Goal: Use online tool/utility: Utilize a website feature to perform a specific function

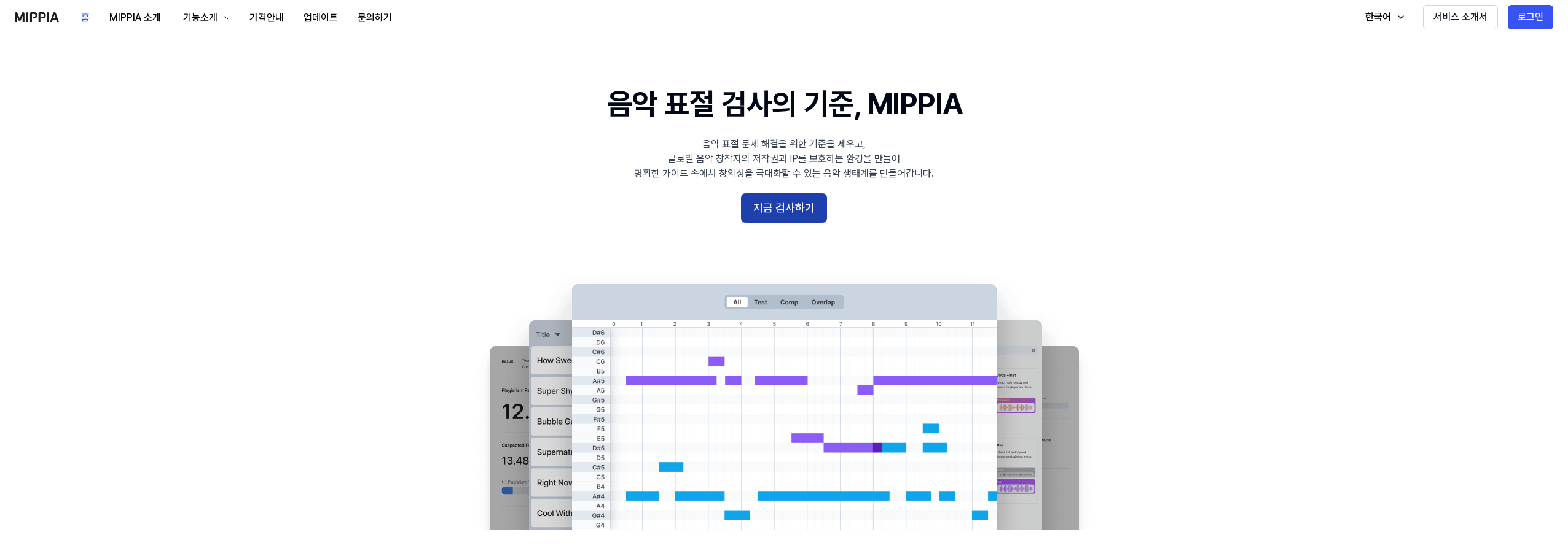
click at [796, 210] on button "지금 검사하기" at bounding box center [784, 208] width 86 height 30
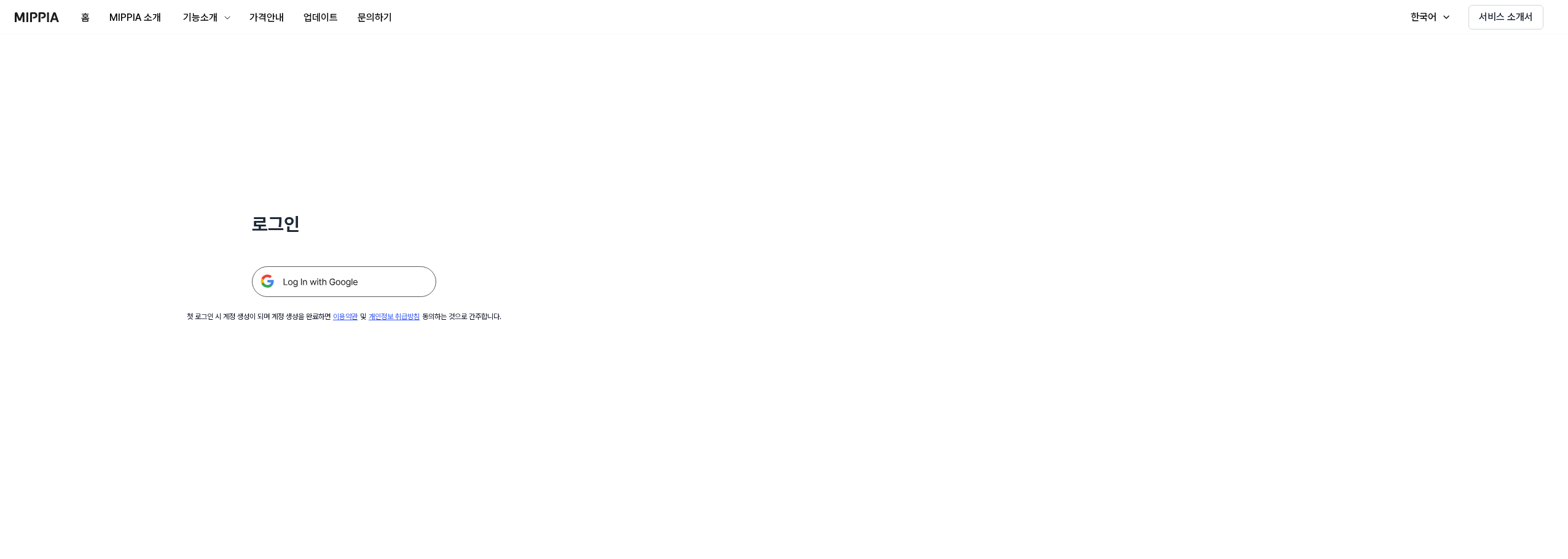
click at [286, 284] on img at bounding box center [344, 282] width 184 height 31
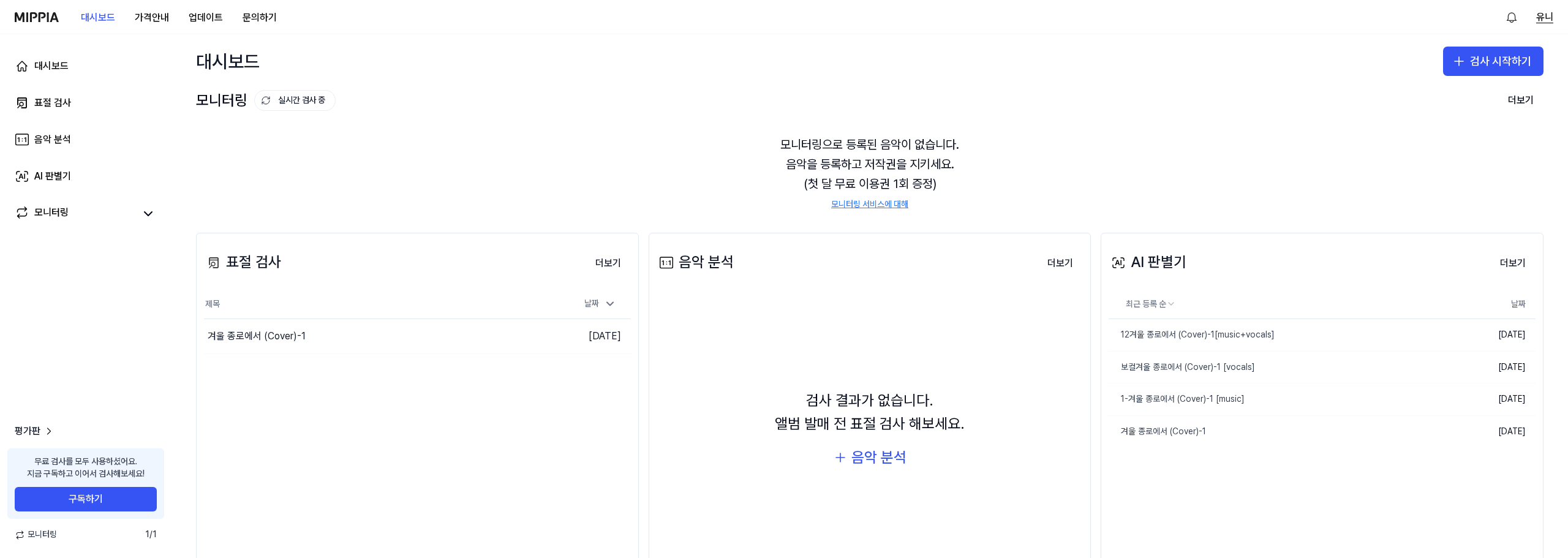
click at [1542, 17] on button "유니" at bounding box center [1545, 16] width 17 height 14
click at [1432, 101] on button "로그아웃" at bounding box center [1475, 105] width 141 height 12
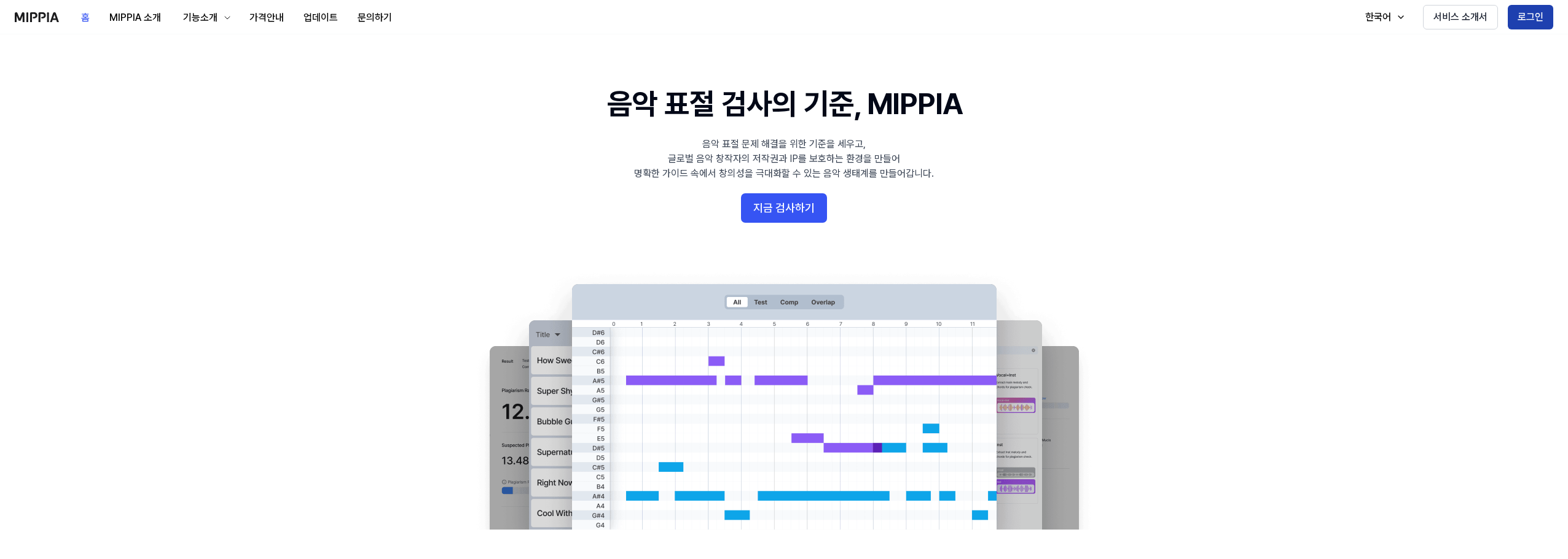
click at [1541, 6] on button "로그인" at bounding box center [1529, 17] width 45 height 25
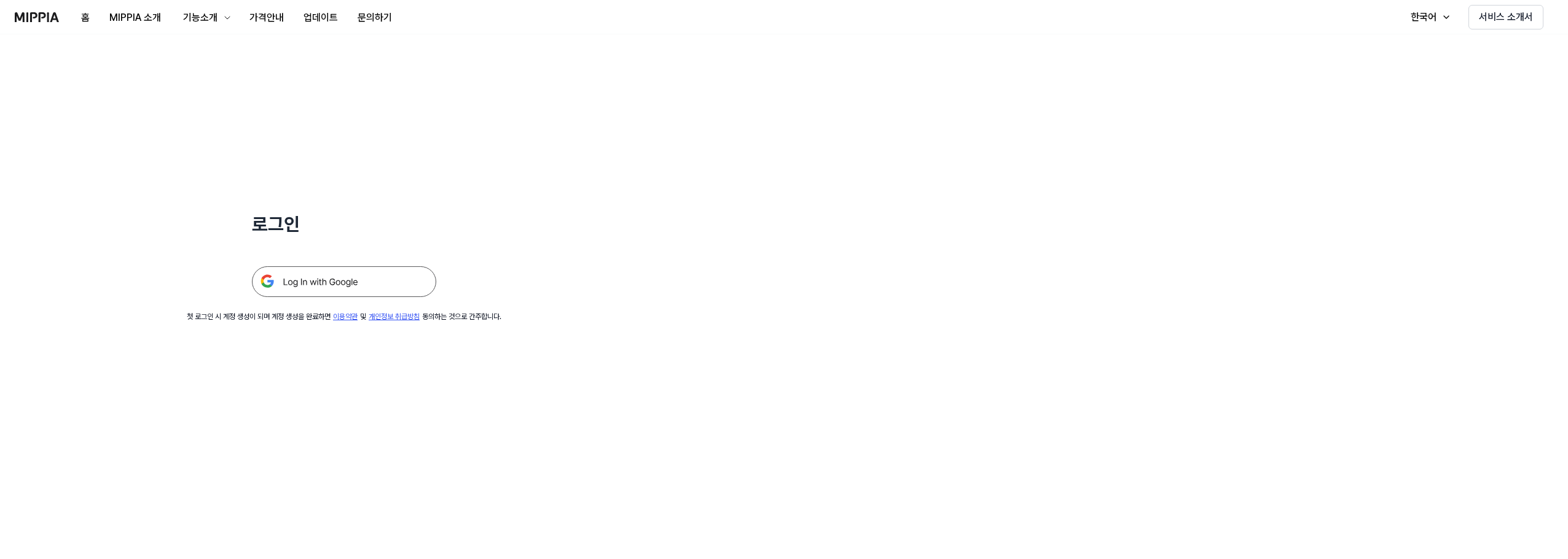
click at [336, 278] on img at bounding box center [344, 282] width 184 height 31
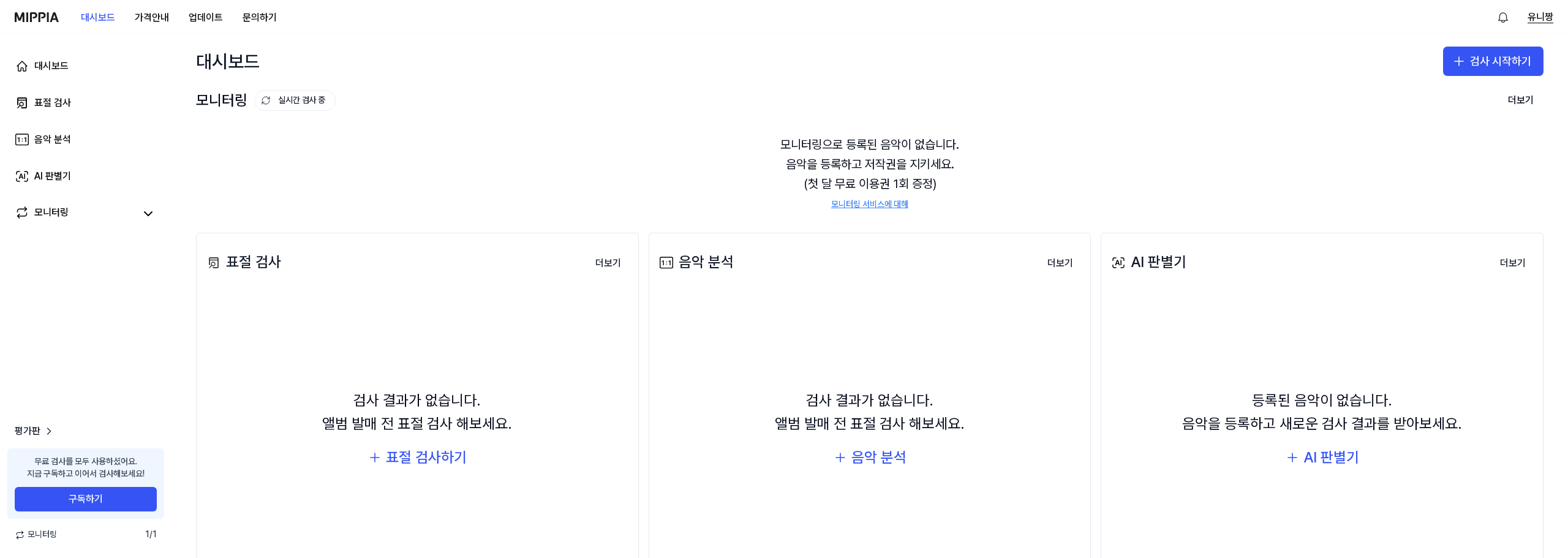
click at [1538, 15] on button "유니짱" at bounding box center [1540, 16] width 26 height 14
click at [1442, 105] on button "로그아웃" at bounding box center [1475, 105] width 141 height 12
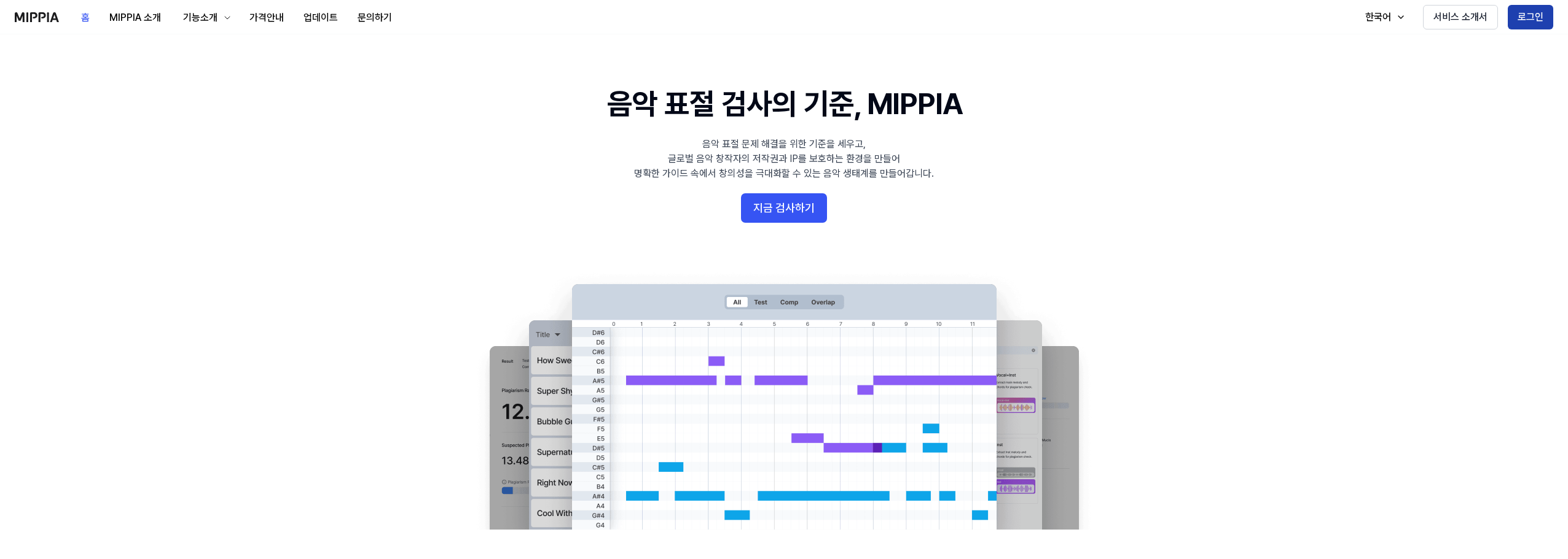
click at [1526, 13] on button "로그인" at bounding box center [1529, 17] width 45 height 25
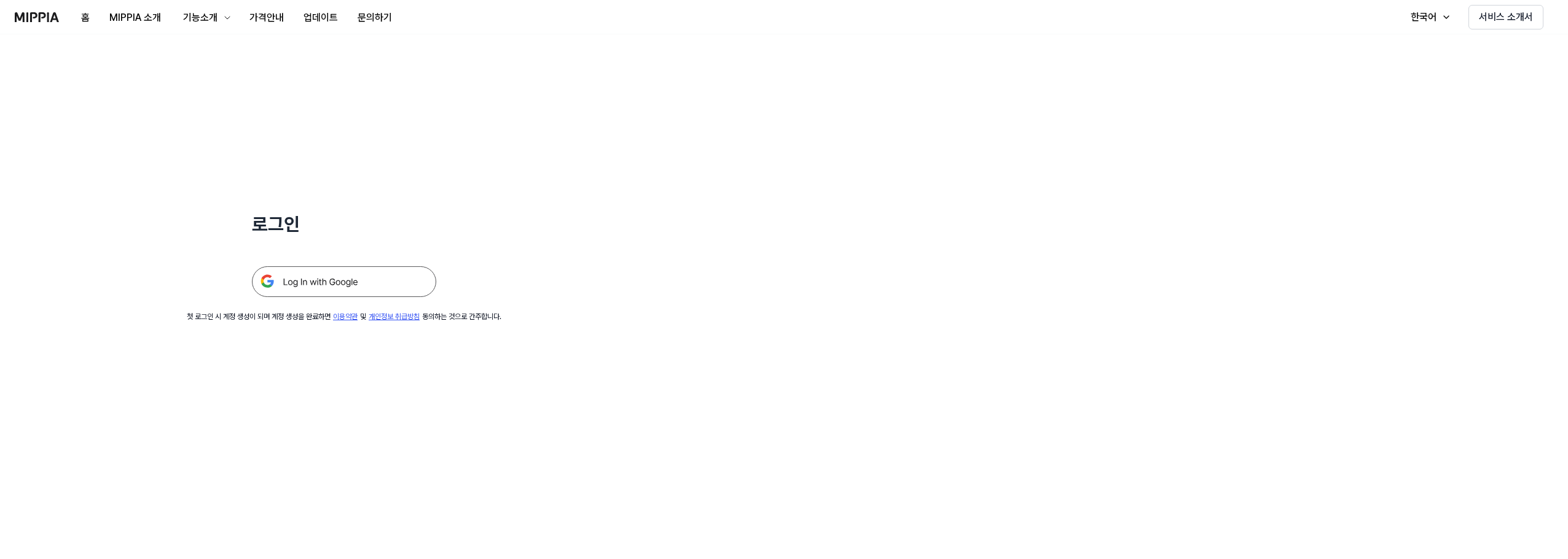
click at [367, 281] on img at bounding box center [344, 282] width 184 height 31
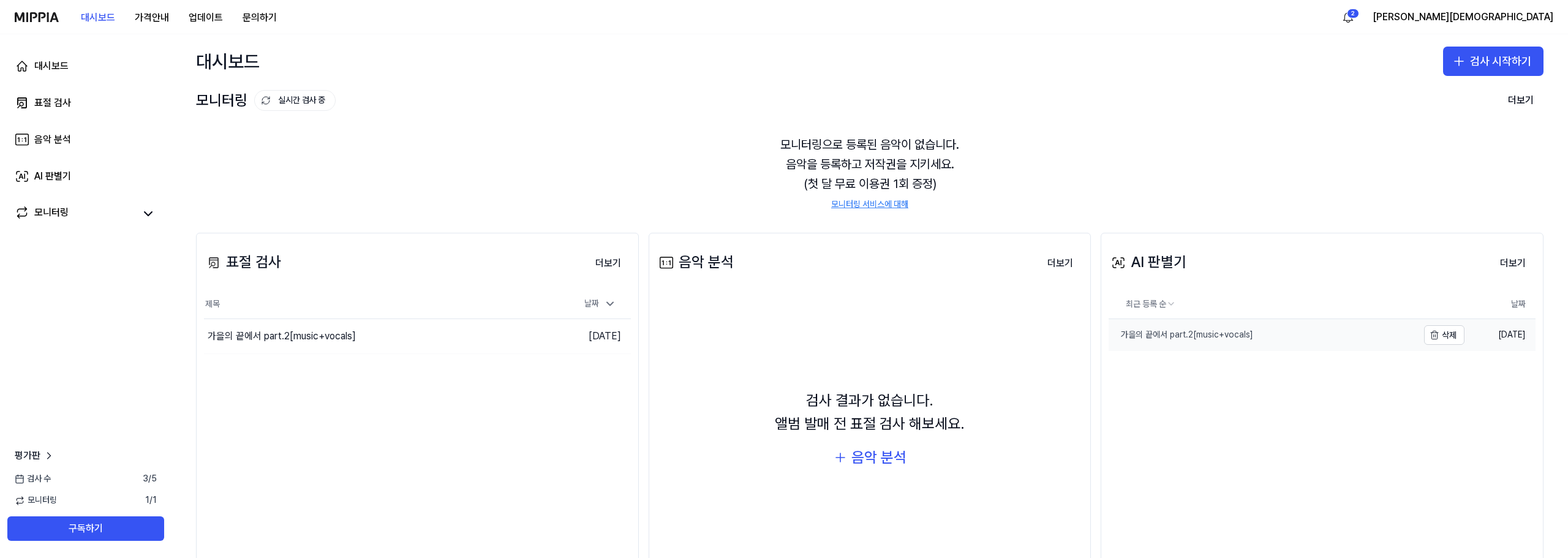
drag, startPoint x: 1176, startPoint y: 352, endPoint x: 1176, endPoint y: 336, distance: 16.0
click at [1176, 349] on div "최근 등록 순 날짜 가을의 끝에서 part.2[music+vocals] 삭제 2025.10.12." at bounding box center [1321, 332] width 427 height 85
click at [1196, 339] on div "가을의 끝에서 part.2[music+vocals]" at bounding box center [1180, 335] width 145 height 12
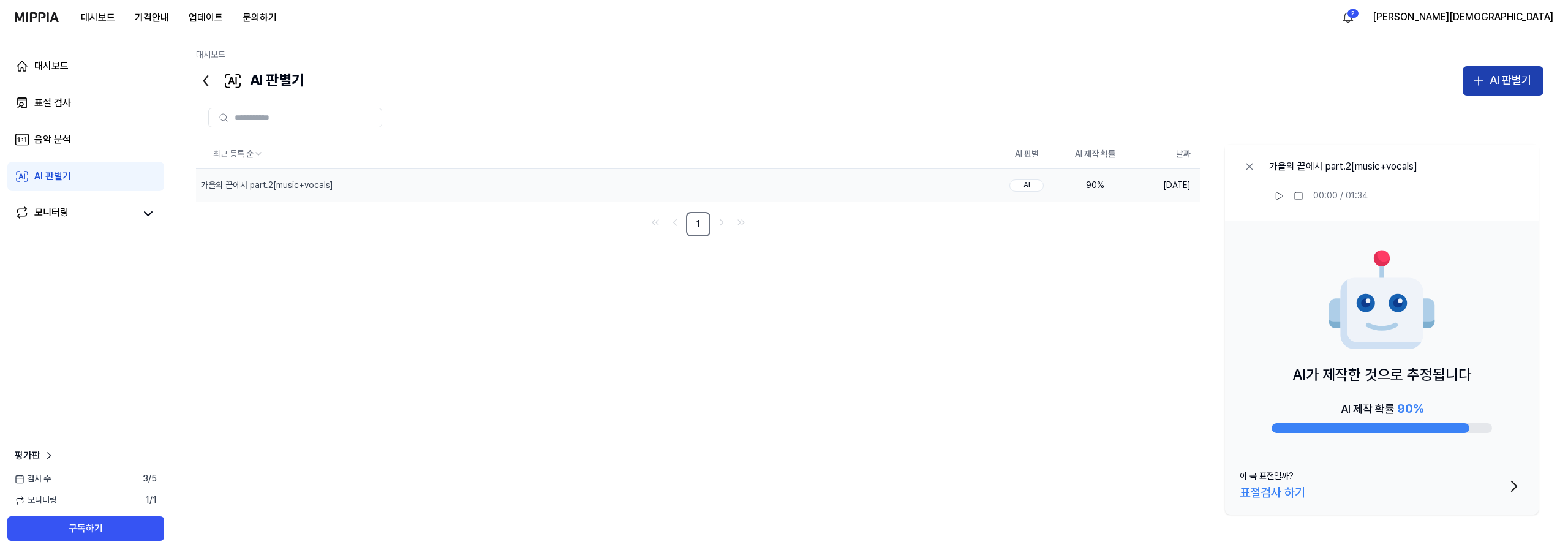
click at [1497, 82] on div "AI 판별기" at bounding box center [1509, 81] width 41 height 18
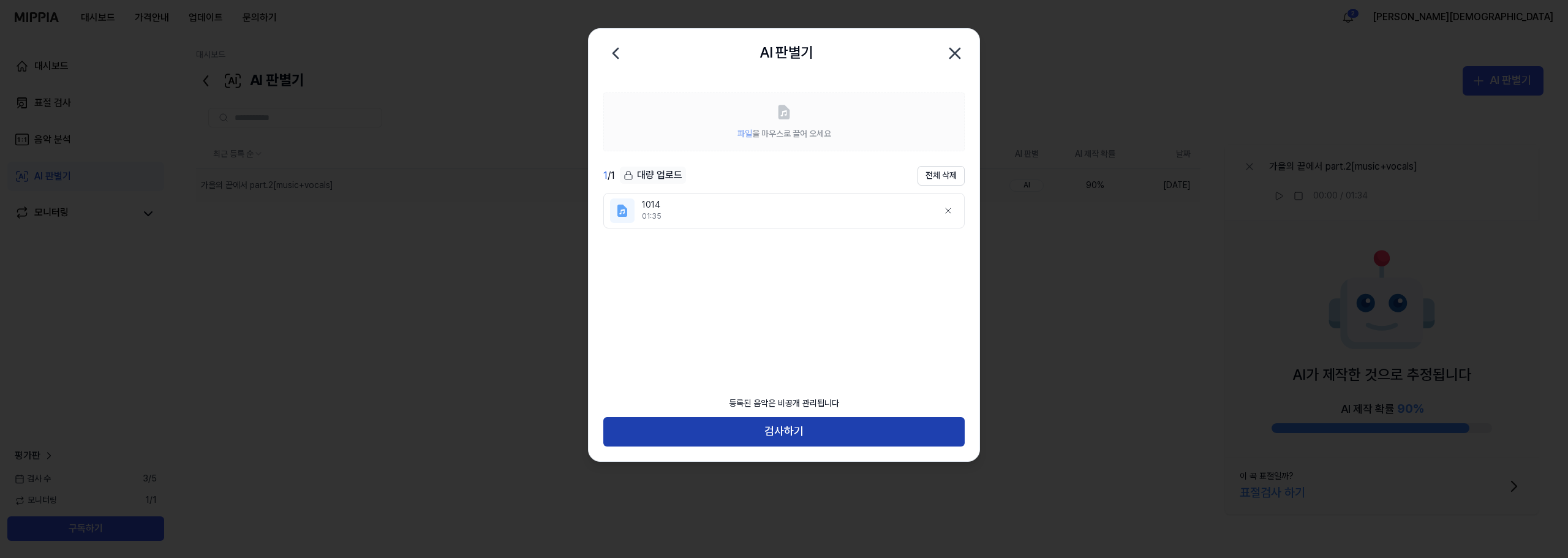
click at [817, 436] on button "검사하기" at bounding box center [784, 432] width 362 height 30
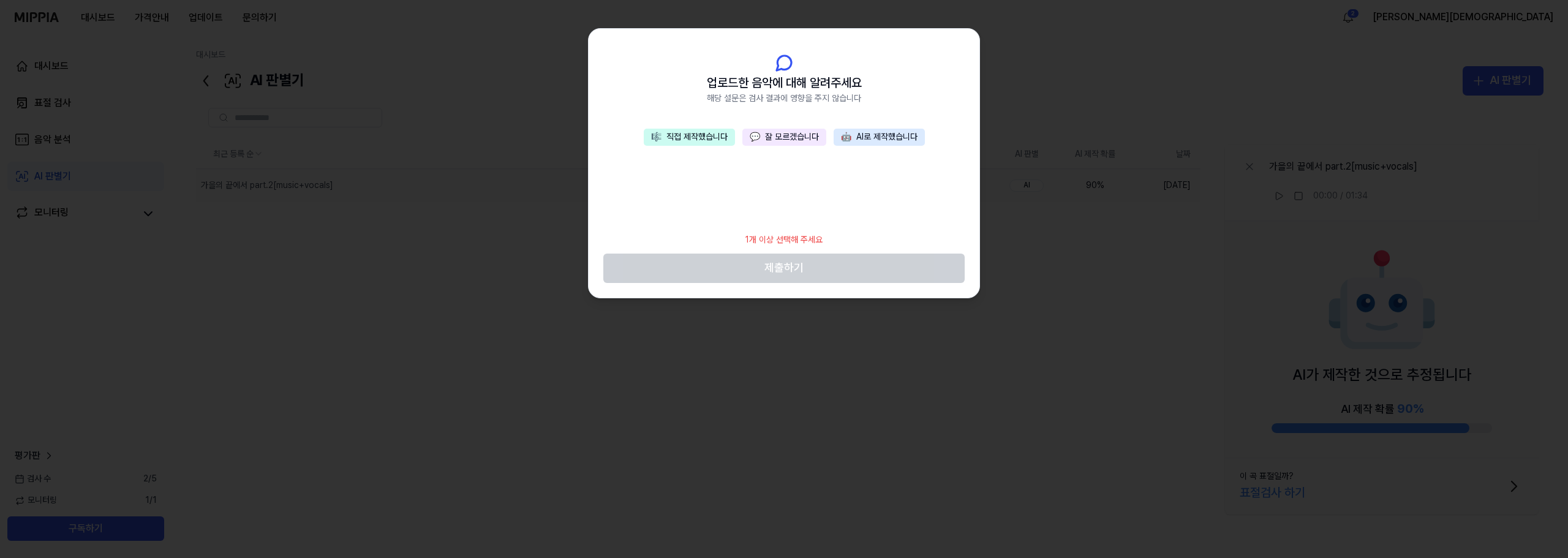
click at [677, 128] on header "업로드한 음악에 대해 알려주세요 해당 설문은 검사 결과에 영향을 주지 않습니다" at bounding box center [783, 79] width 391 height 101
click at [688, 135] on button "🎼 직접 제작했습니다" at bounding box center [689, 137] width 91 height 17
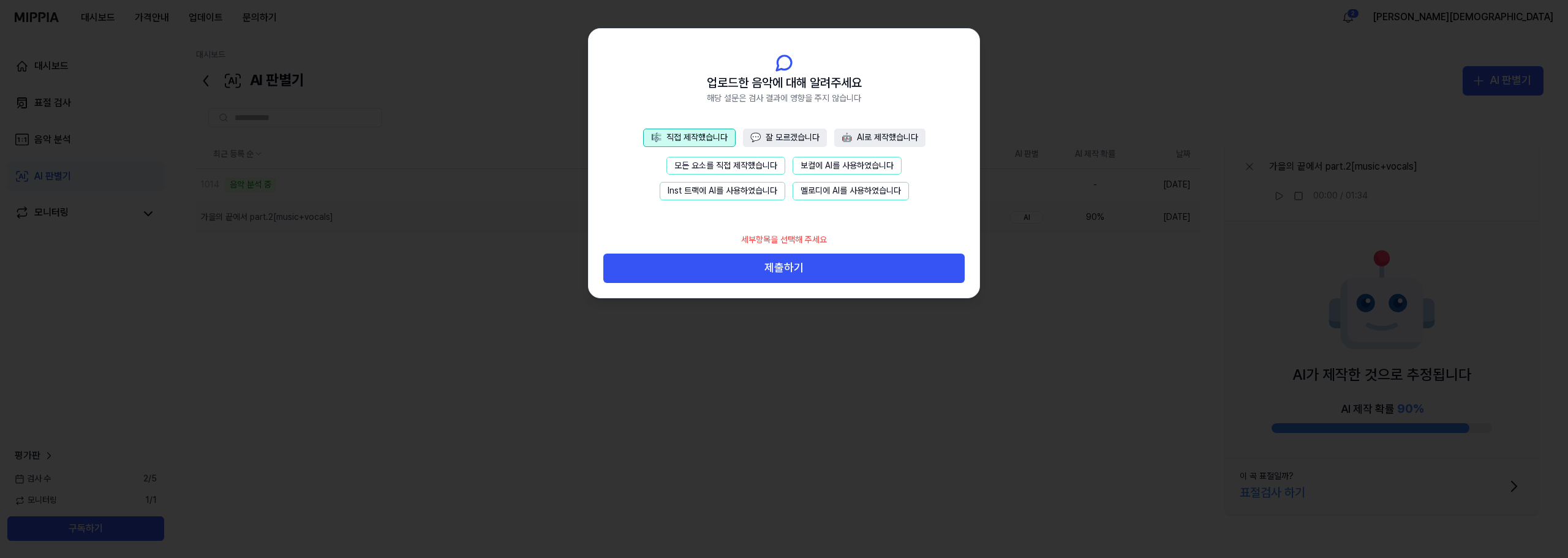
click at [737, 165] on button "모든 요소를 직접 제작했습니다" at bounding box center [725, 165] width 119 height 18
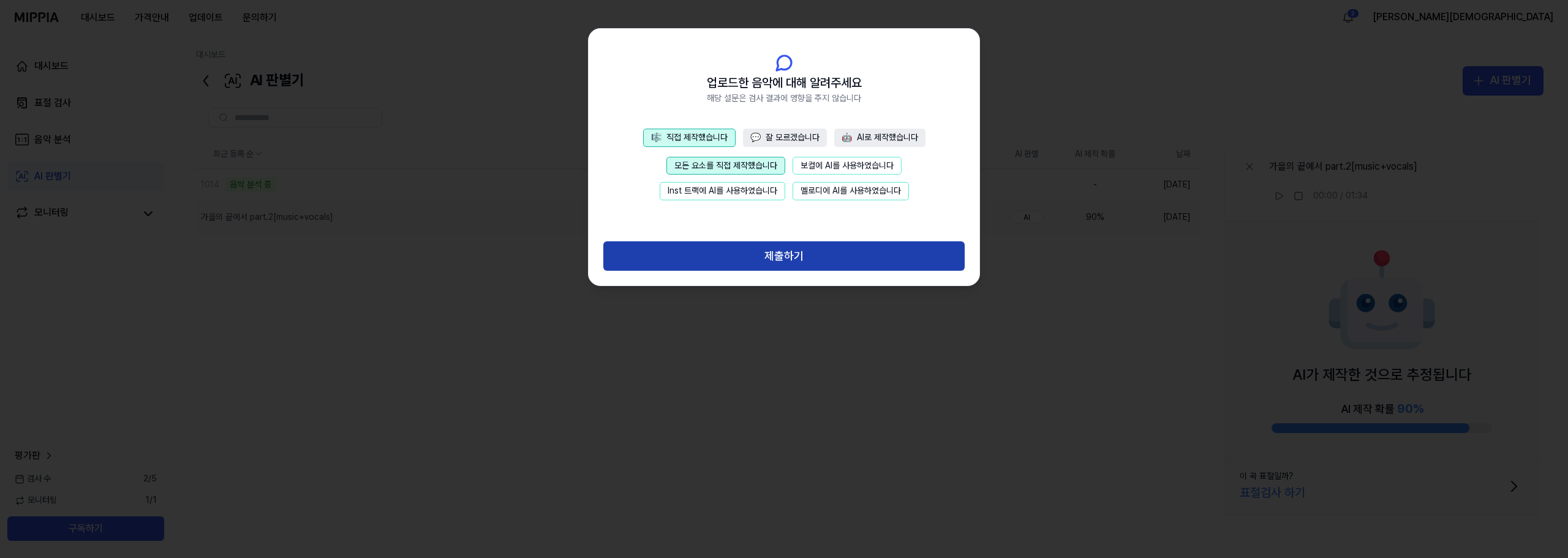
click at [840, 252] on button "제출하기" at bounding box center [784, 255] width 362 height 30
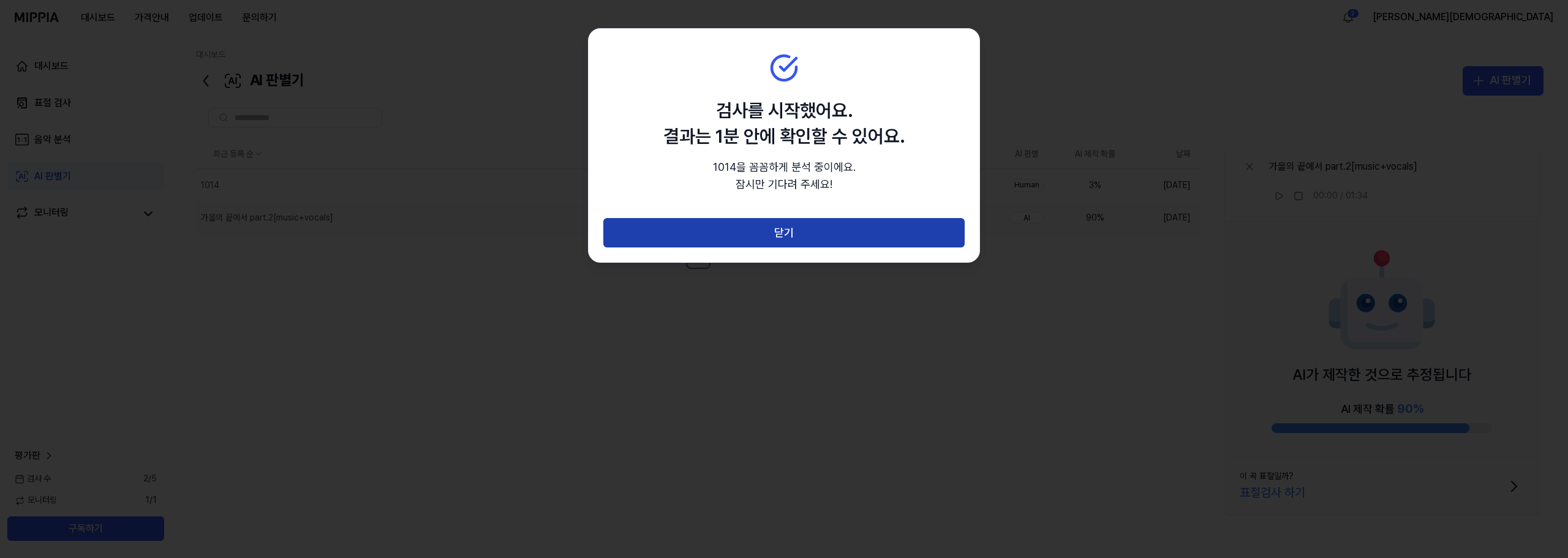
click at [848, 231] on button "닫기" at bounding box center [784, 232] width 362 height 30
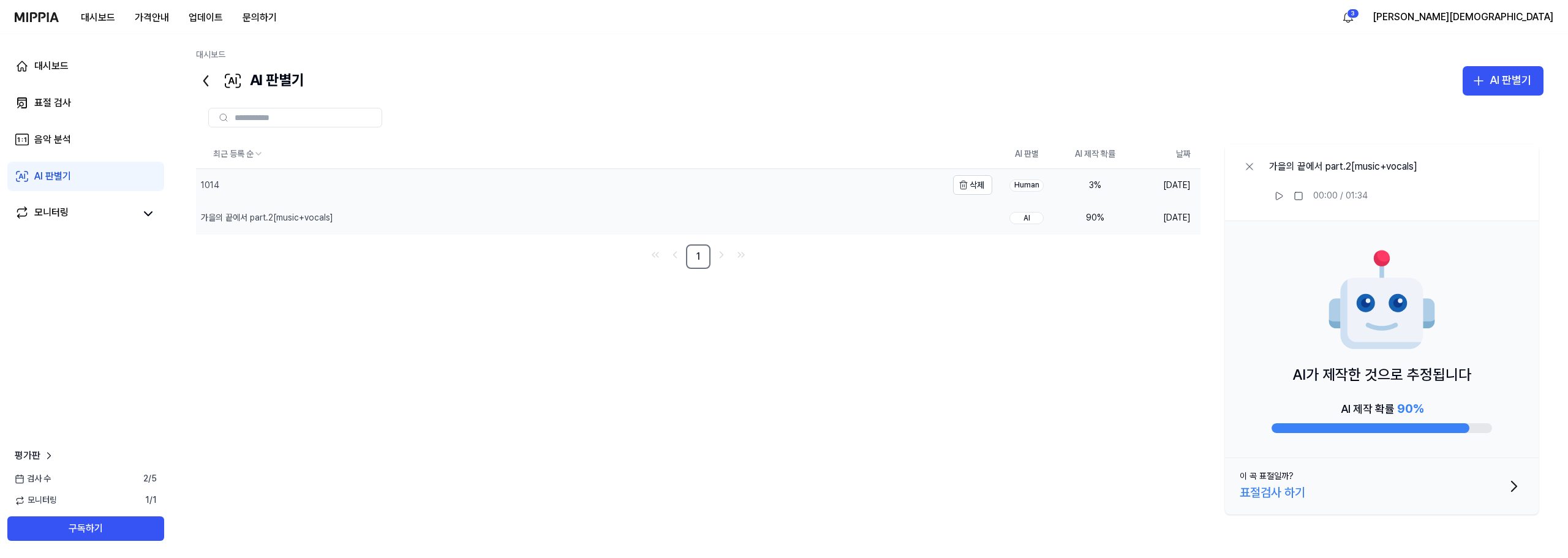
click at [867, 194] on div "1014" at bounding box center [571, 184] width 751 height 32
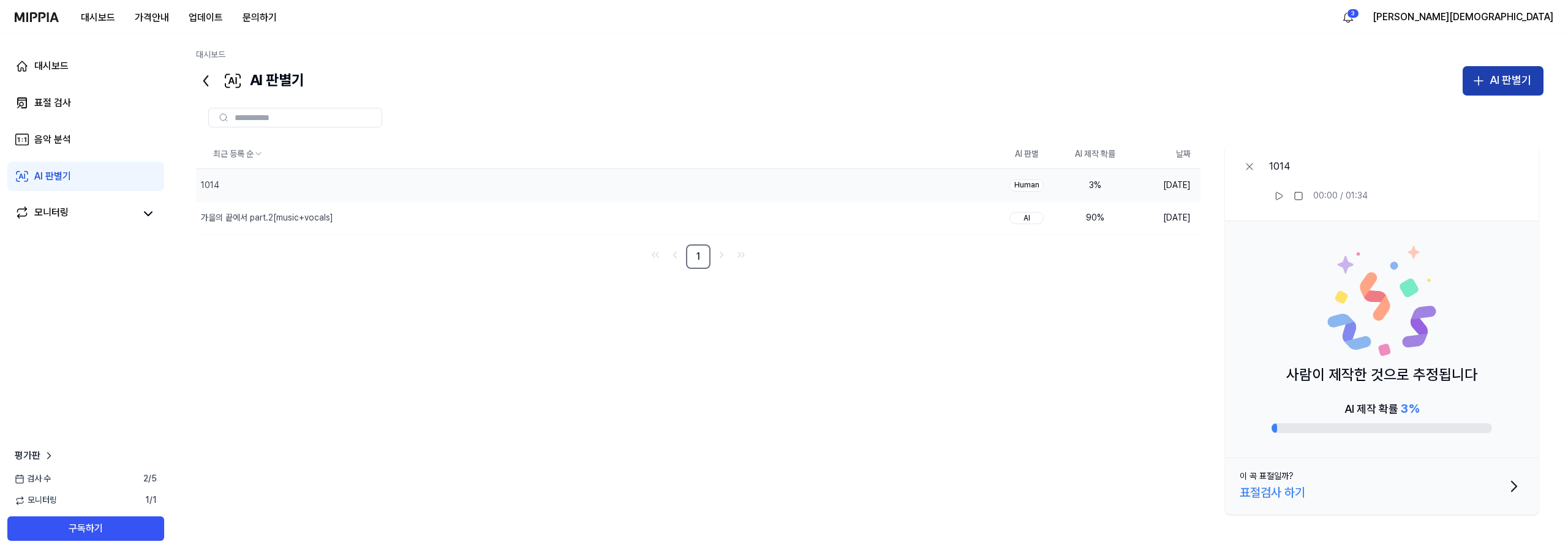
click at [1520, 70] on button "AI 판별기" at bounding box center [1503, 81] width 81 height 30
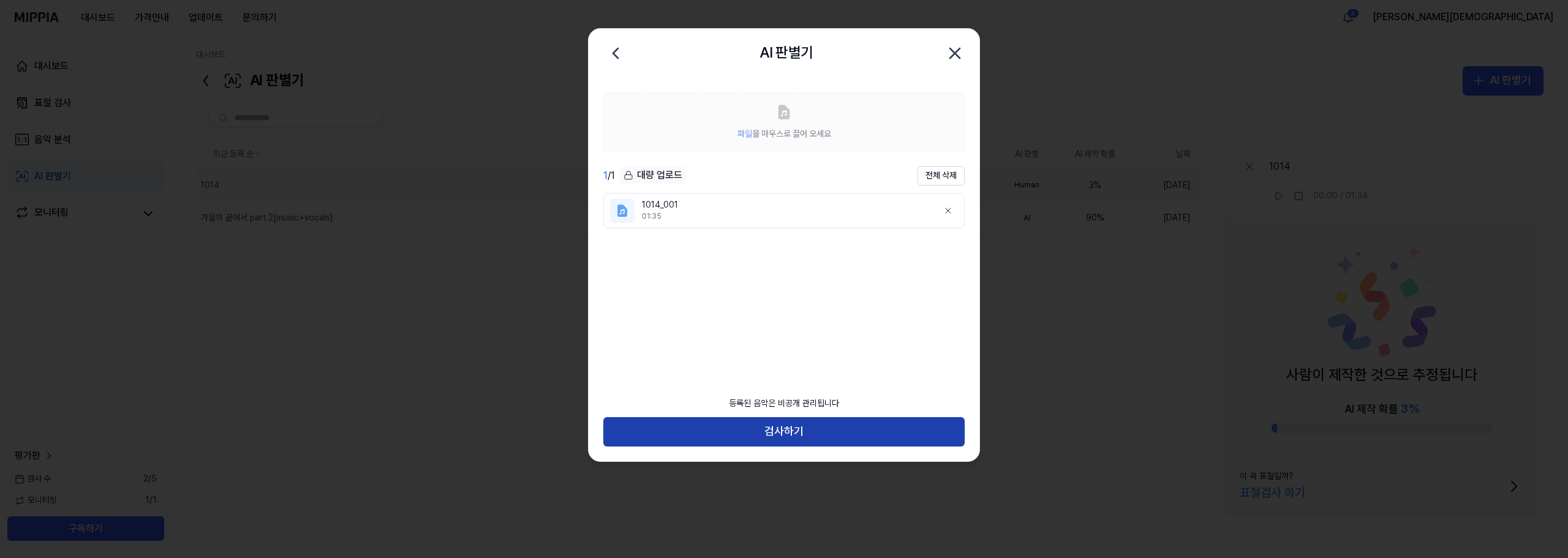
click at [833, 426] on button "검사하기" at bounding box center [784, 432] width 362 height 30
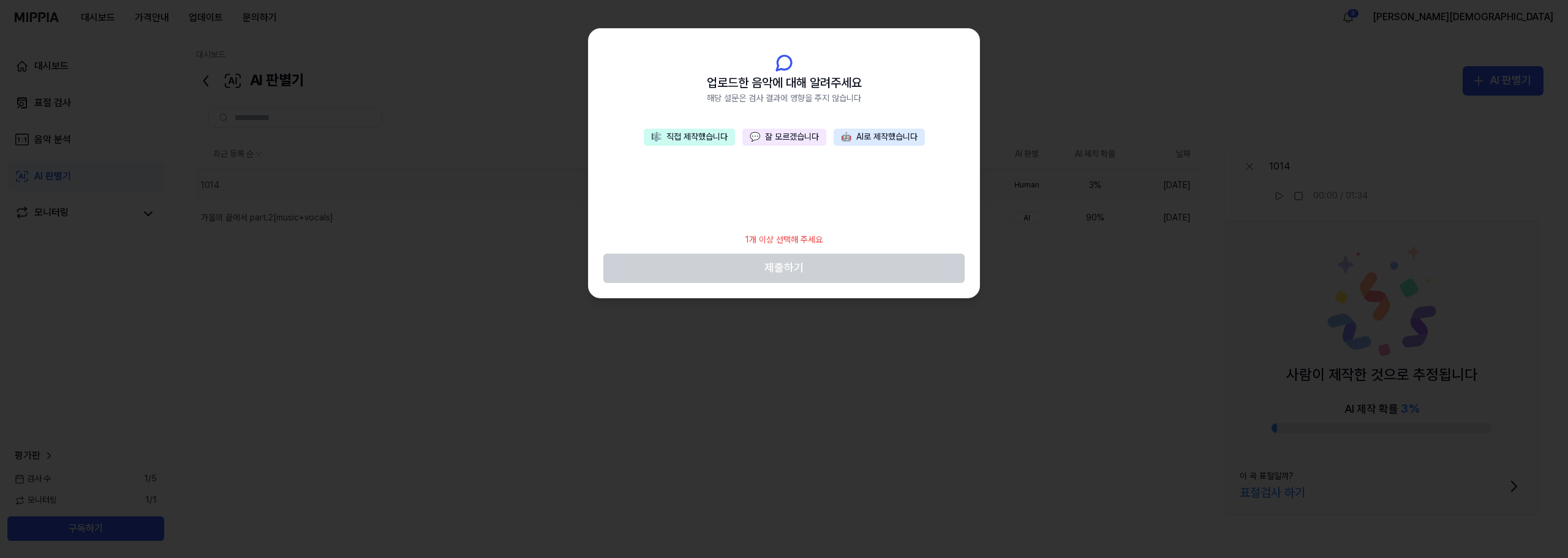
click at [783, 144] on button "💬 잘 모르겠습니다" at bounding box center [784, 137] width 83 height 17
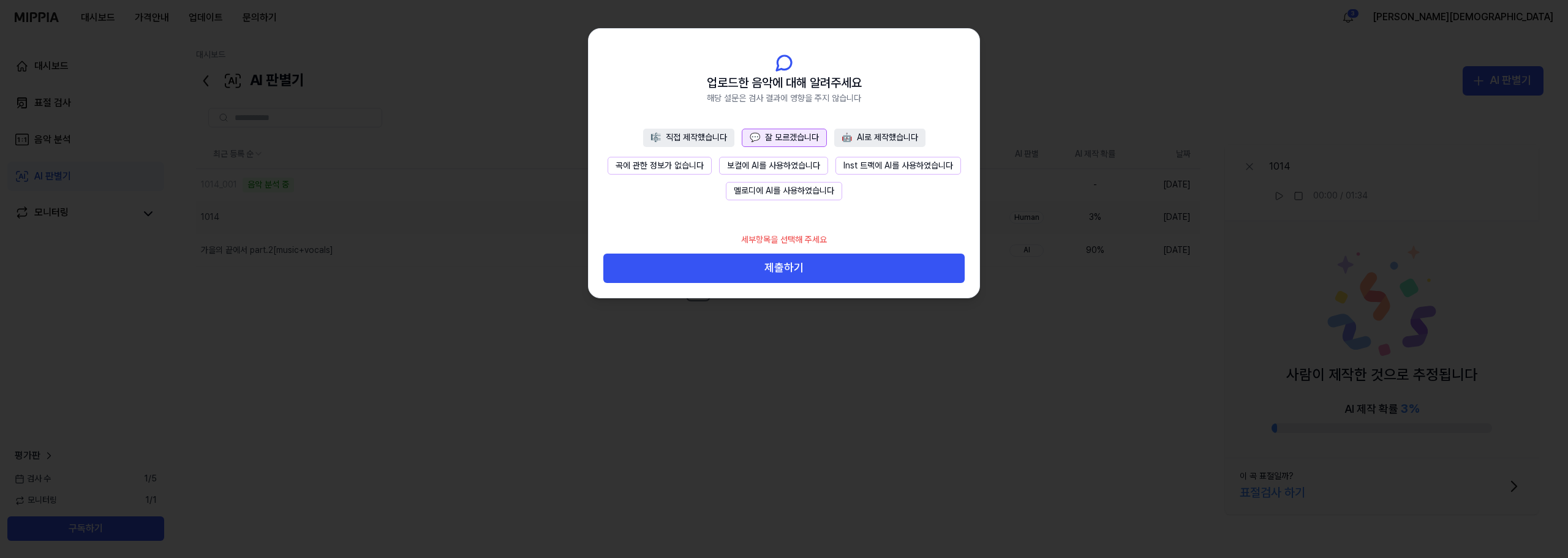
click at [673, 165] on button "곡에 관한 정보가 없습니다" at bounding box center [659, 165] width 105 height 18
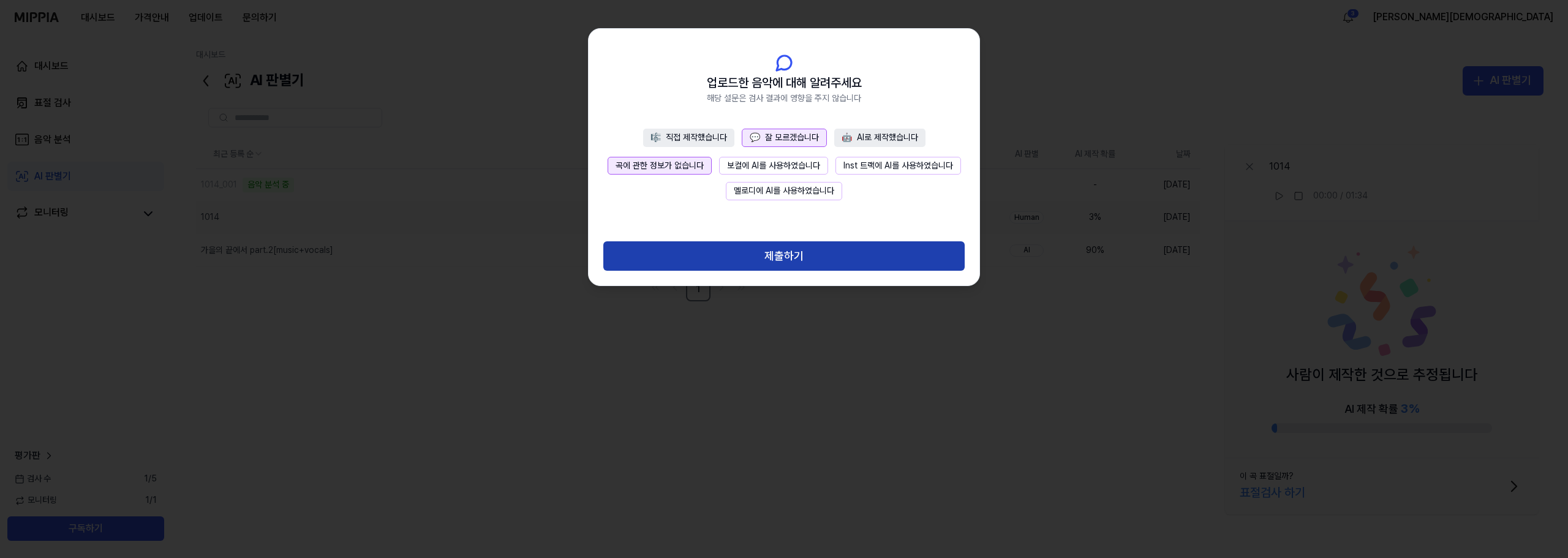
click at [743, 263] on button "제출하기" at bounding box center [784, 255] width 362 height 30
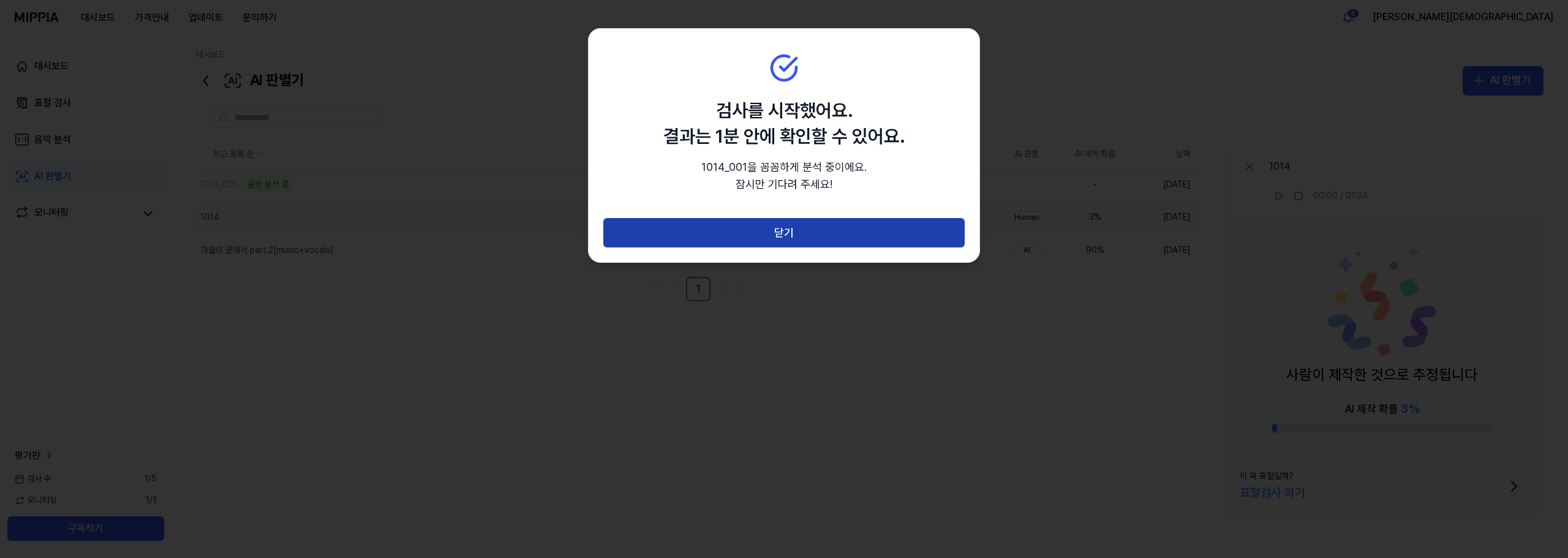
click at [784, 236] on button "닫기" at bounding box center [784, 232] width 362 height 30
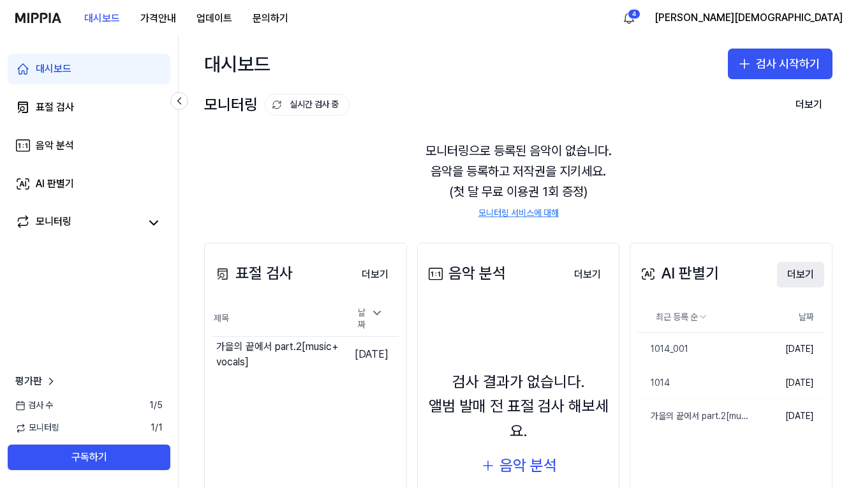
click at [796, 274] on button "더보기" at bounding box center [800, 275] width 47 height 26
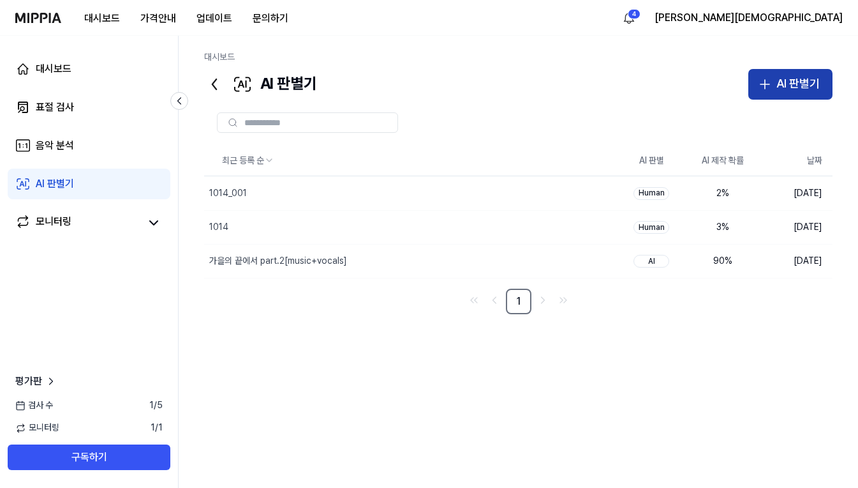
click at [780, 77] on div "AI 판별기" at bounding box center [798, 84] width 43 height 19
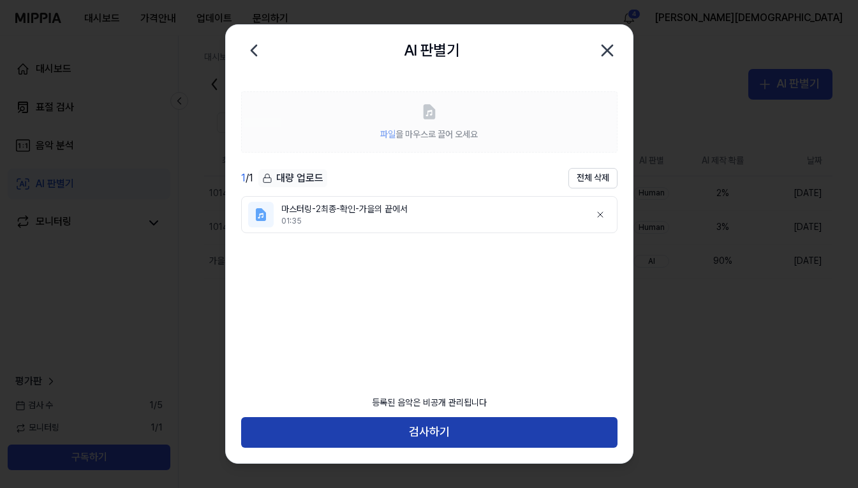
click at [444, 424] on button "검사하기" at bounding box center [429, 432] width 377 height 31
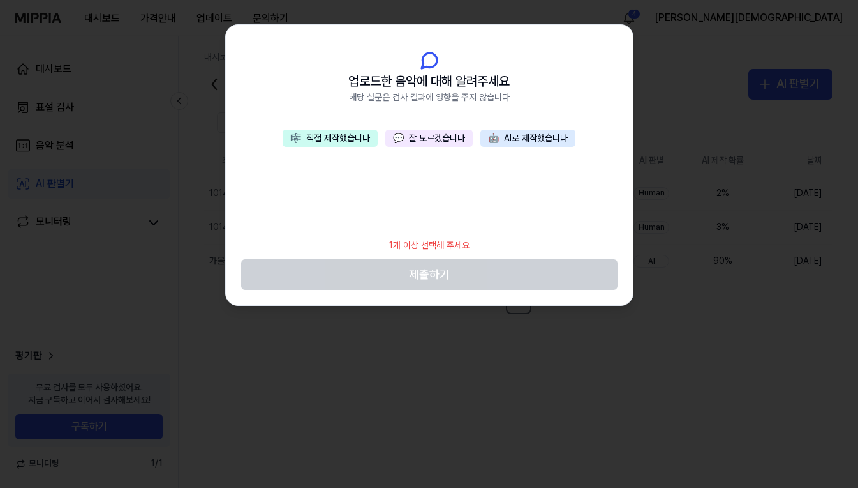
click at [433, 144] on button "💬 잘 모르겠습니다" at bounding box center [429, 139] width 87 height 18
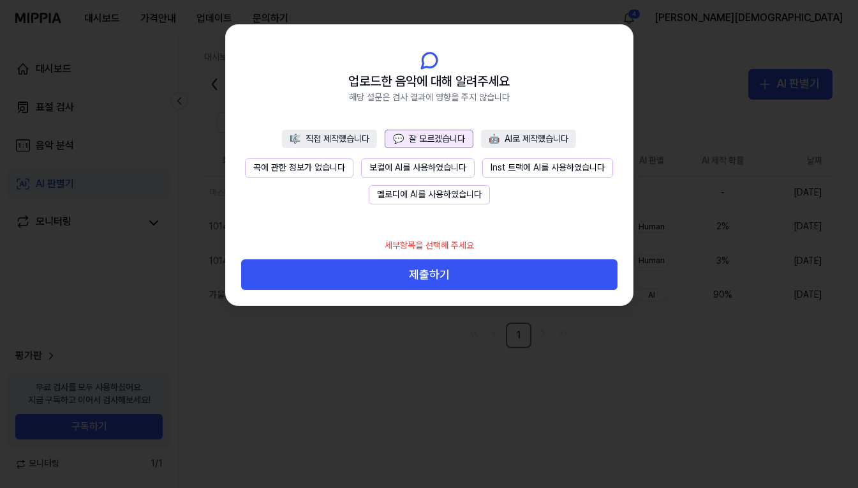
click at [301, 160] on button "곡에 관한 정보가 없습니다" at bounding box center [299, 167] width 109 height 19
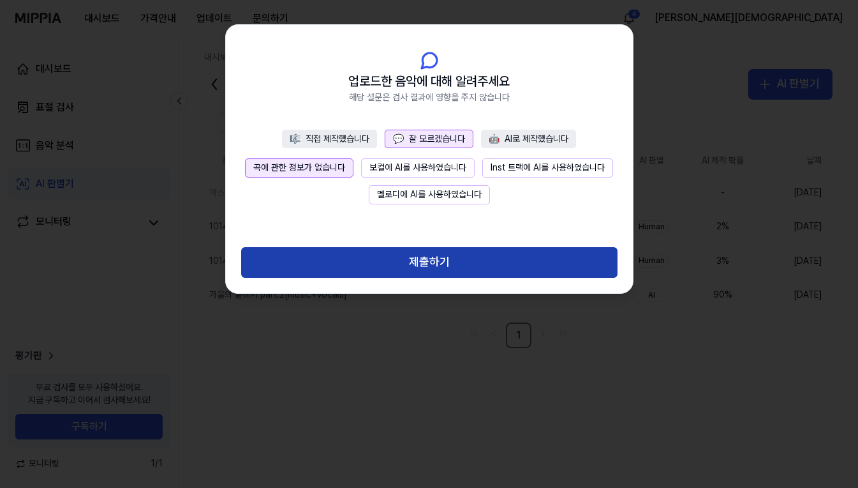
click at [459, 258] on button "제출하기" at bounding box center [429, 262] width 377 height 31
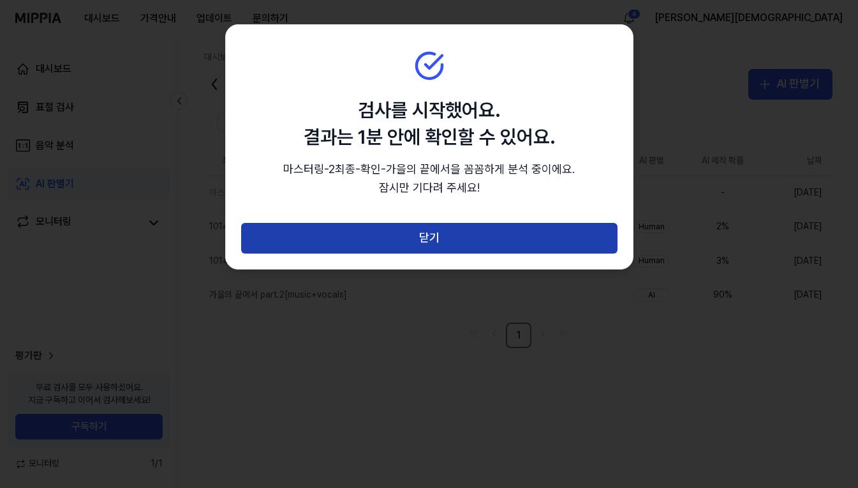
click at [463, 235] on button "닫기" at bounding box center [429, 238] width 377 height 31
